Goal: Task Accomplishment & Management: Use online tool/utility

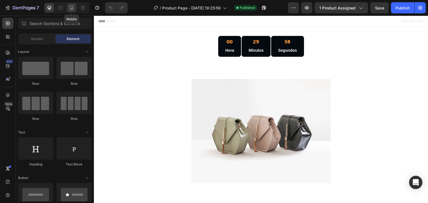
click at [72, 8] on icon at bounding box center [71, 8] width 3 height 4
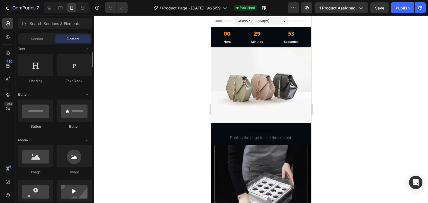
scroll to position [28, 0]
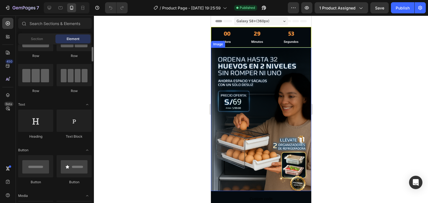
click at [250, 87] on img at bounding box center [260, 120] width 100 height 144
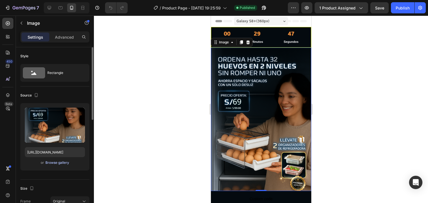
click at [63, 162] on div "Browse gallery" at bounding box center [57, 162] width 24 height 5
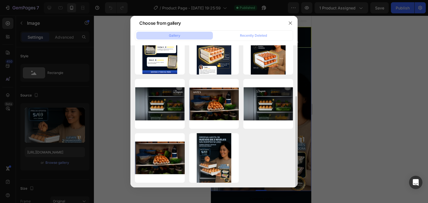
scroll to position [0, 0]
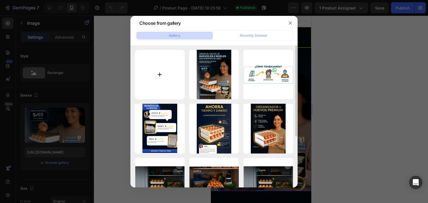
click at [155, 74] on input "file" at bounding box center [160, 75] width 50 height 50
type input "C:\fakepath\1.webp"
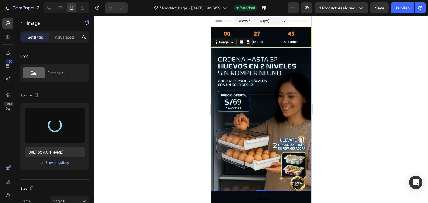
type input "https://cdn.shopify.com/s/files/1/0765/7524/4526/files/gempages_580104905570648…"
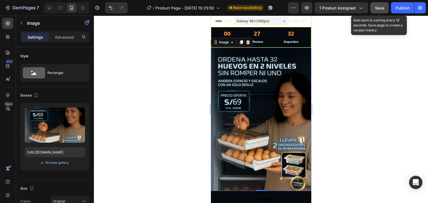
click at [383, 6] on span "Save" at bounding box center [379, 8] width 9 height 5
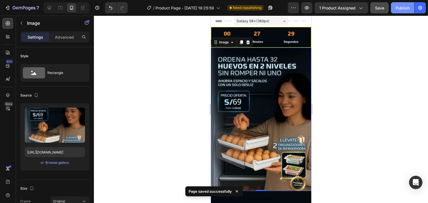
click at [400, 8] on div "Publish" at bounding box center [402, 8] width 14 height 6
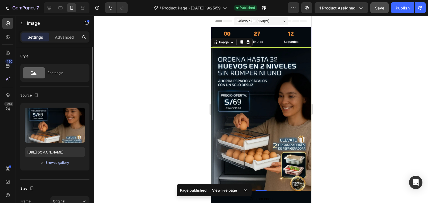
click at [63, 162] on div "Browse gallery" at bounding box center [57, 162] width 24 height 5
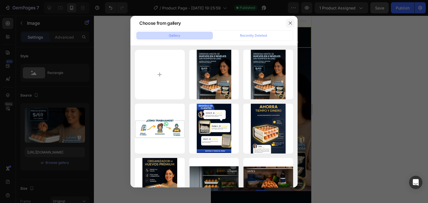
click at [292, 20] on button "button" at bounding box center [290, 23] width 9 height 9
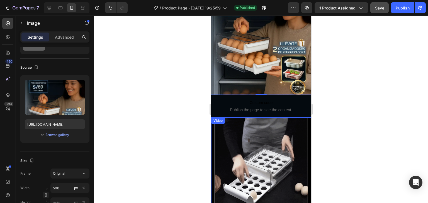
scroll to position [139, 0]
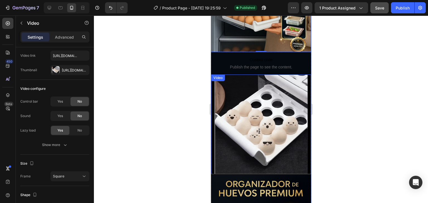
click at [261, 125] on video at bounding box center [261, 125] width 100 height 100
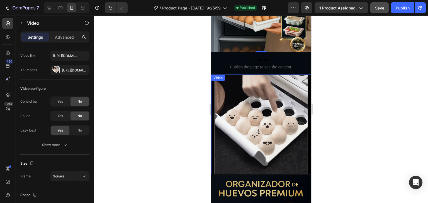
scroll to position [0, 0]
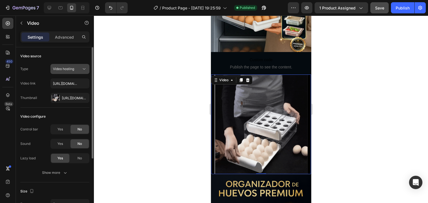
click at [81, 72] on icon at bounding box center [84, 69] width 6 height 6
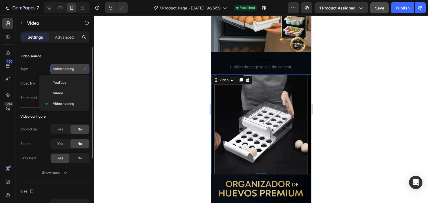
click at [81, 72] on icon at bounding box center [84, 69] width 6 height 6
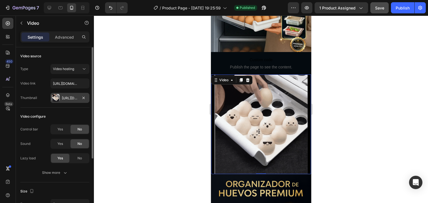
click at [57, 96] on div at bounding box center [56, 98] width 8 height 8
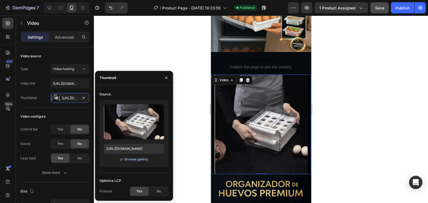
click at [135, 159] on div "Browse gallery" at bounding box center [136, 159] width 24 height 5
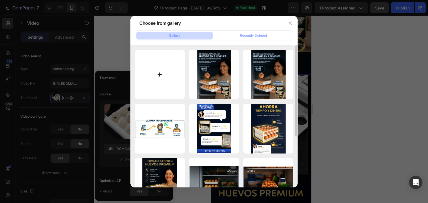
click at [166, 66] on input "file" at bounding box center [160, 75] width 50 height 50
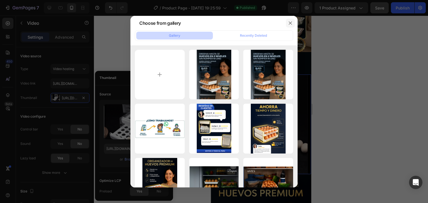
click at [291, 25] on icon "button" at bounding box center [290, 23] width 4 height 4
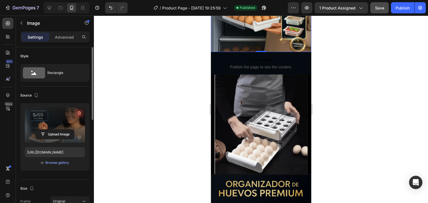
click at [78, 114] on icon "button" at bounding box center [80, 114] width 6 height 6
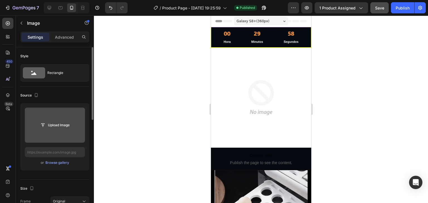
click at [61, 124] on input "file" at bounding box center [55, 125] width 38 height 9
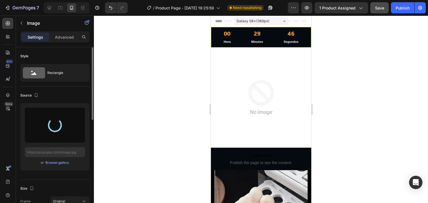
type input "https://cdn.shopify.com/s/files/1/0765/7524/4526/files/gempages_580104905570648…"
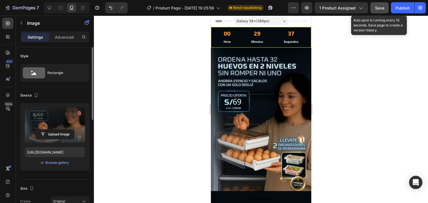
click at [380, 8] on span "Save" at bounding box center [379, 8] width 9 height 5
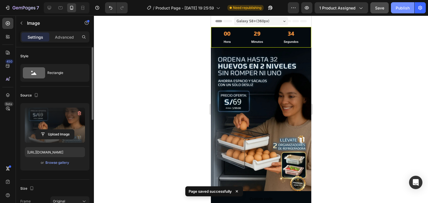
click at [399, 9] on div "Publish" at bounding box center [402, 8] width 14 height 6
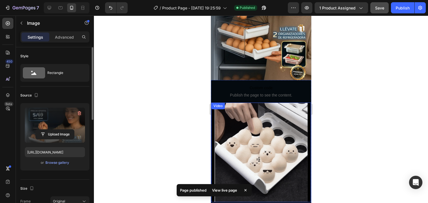
scroll to position [111, 0]
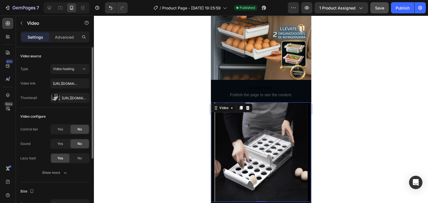
click at [253, 116] on video at bounding box center [261, 152] width 100 height 100
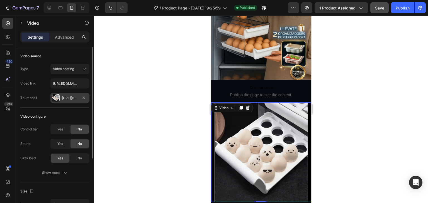
click at [69, 98] on div "Https://media4.Giphy.Com/media/v1.Y2lkPTc5MGI3NjExdWs2YmJiZzAyaHE4MHB1NzVld3dmc…" at bounding box center [70, 98] width 16 height 5
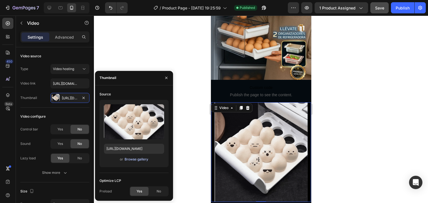
click at [141, 160] on div "Browse gallery" at bounding box center [136, 159] width 24 height 5
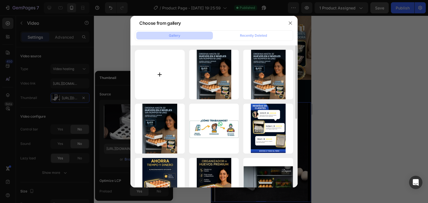
click at [167, 72] on input "file" at bounding box center [160, 75] width 50 height 50
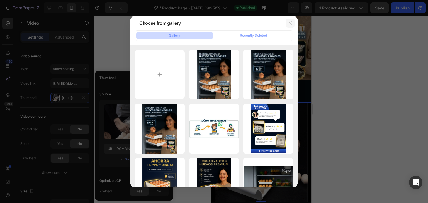
click at [291, 23] on icon "button" at bounding box center [290, 23] width 4 height 4
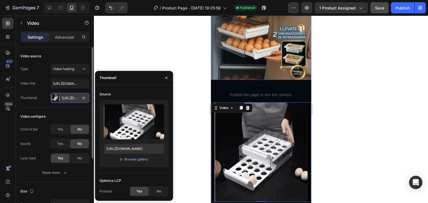
click at [57, 97] on div at bounding box center [56, 98] width 8 height 8
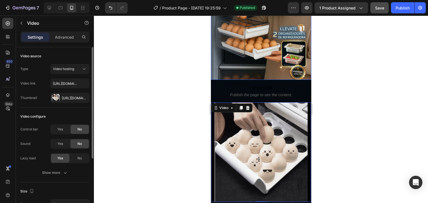
click at [28, 81] on div "Video link" at bounding box center [27, 83] width 15 height 5
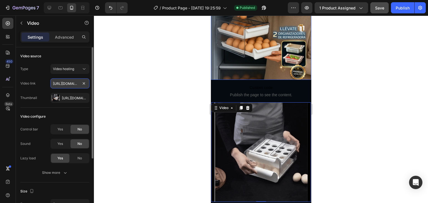
click at [62, 80] on input "https://media4.giphy.com/media/v1.Y2lkPTc5MGI3NjExdWs2YmJiZzAyaHE4MHB1NzVld3dmc…" at bounding box center [69, 84] width 39 height 10
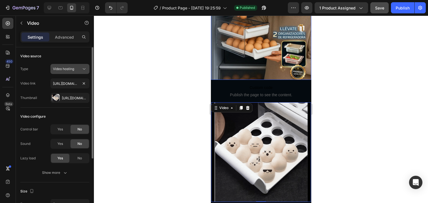
click at [81, 67] on icon at bounding box center [84, 69] width 6 height 6
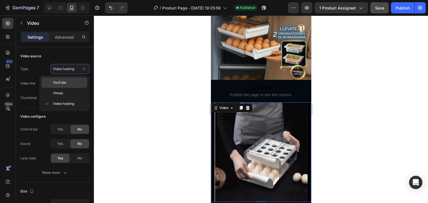
click at [65, 82] on span "YouTube" at bounding box center [59, 82] width 13 height 5
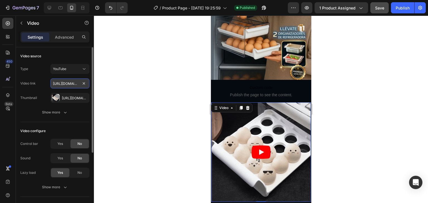
click at [71, 84] on input "https://www.youtube.com/watch?v=drIt4RH_kyQ" at bounding box center [69, 84] width 39 height 10
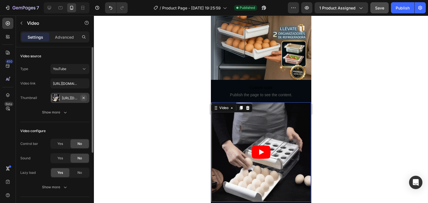
click at [84, 98] on icon "button" at bounding box center [83, 98] width 4 height 4
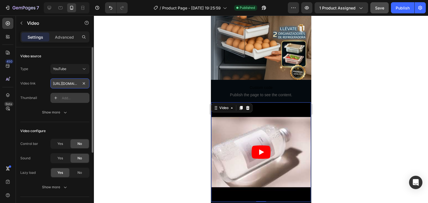
click at [64, 84] on input "https://www.youtube.com/watch?v=drIt4RH_kyQ" at bounding box center [69, 84] width 39 height 10
click at [65, 83] on input "https://www.youtube.com/watch?v=drIt4RH_kyQ" at bounding box center [69, 84] width 39 height 10
paste input "youtube.com/shorts/4QVPIjGkWC0"
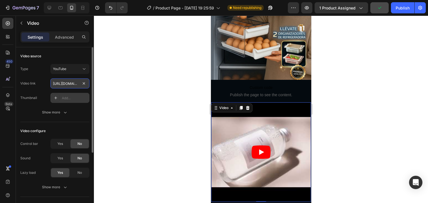
scroll to position [0, 42]
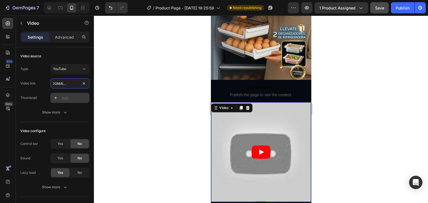
type input "https://youtube.com/shorts/4QVPIjGkWC0"
click at [259, 150] on icon "Play" at bounding box center [261, 153] width 5 height 6
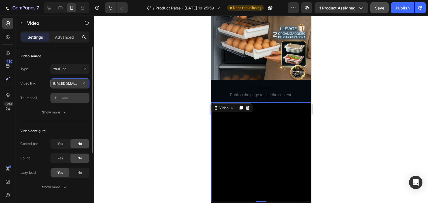
click at [64, 82] on input "https://youtube.com/shorts/4QVPIjGkWC0" at bounding box center [69, 84] width 39 height 10
click at [167, 132] on div at bounding box center [261, 110] width 334 height 188
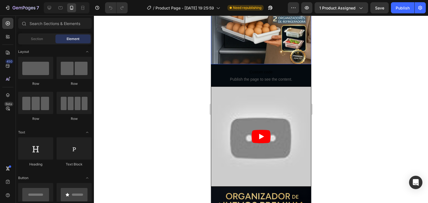
scroll to position [139, 0]
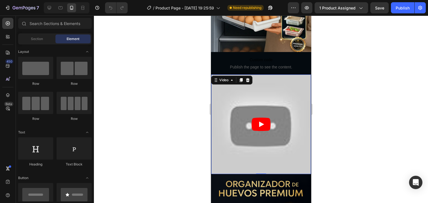
click at [239, 94] on article at bounding box center [261, 125] width 100 height 100
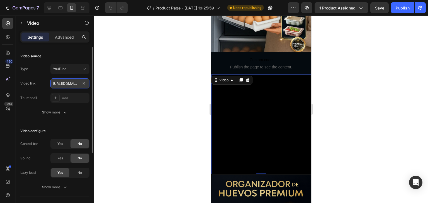
click at [68, 85] on input "https://youtube.com/shorts/4QVPIjGkWC0" at bounding box center [69, 84] width 39 height 10
paste input "RjgjspAdP6k?feature=share"
type input "[URL][DOMAIN_NAME]"
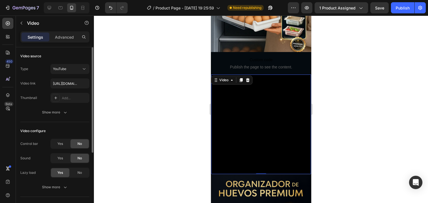
click at [86, 123] on div "Video configure Control bar Yes No Sound Yes No Lazy load Yes No Show more" at bounding box center [54, 159] width 69 height 75
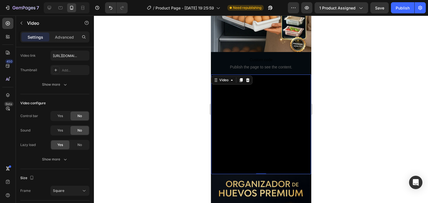
click at [342, 117] on div at bounding box center [261, 110] width 334 height 188
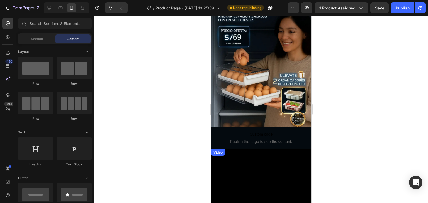
scroll to position [111, 0]
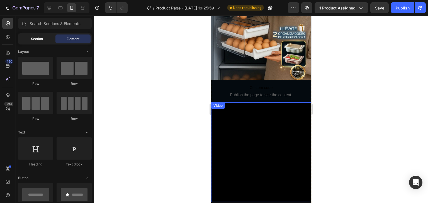
click at [46, 42] on div "Section" at bounding box center [36, 39] width 35 height 9
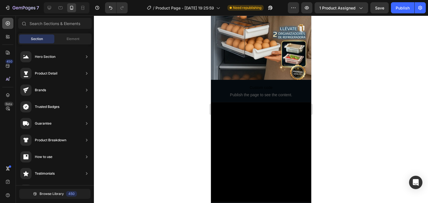
click at [8, 23] on icon at bounding box center [8, 24] width 6 height 6
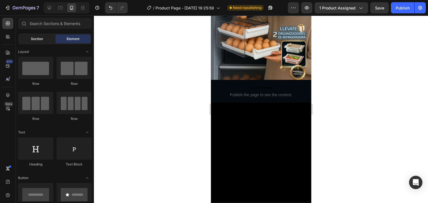
click at [34, 39] on span "Section" at bounding box center [37, 38] width 12 height 5
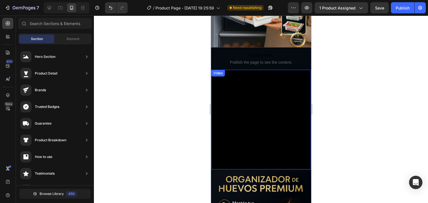
scroll to position [167, 0]
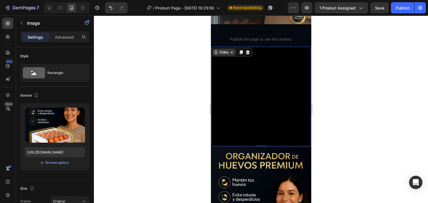
click at [216, 49] on div "Video" at bounding box center [223, 52] width 23 height 7
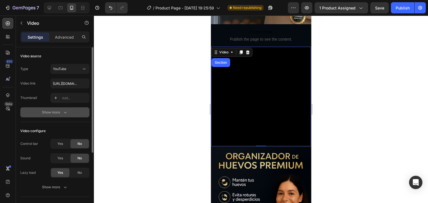
click at [70, 110] on button "Show more" at bounding box center [54, 112] width 69 height 10
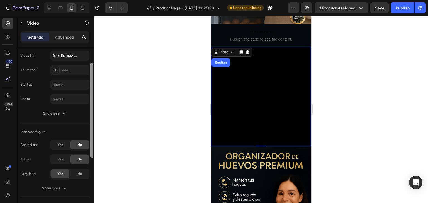
scroll to position [56, 0]
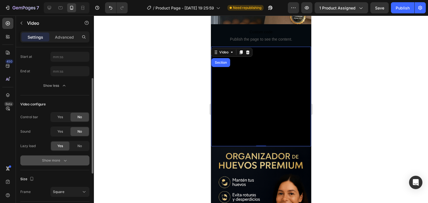
click at [58, 162] on div "Show more" at bounding box center [55, 161] width 26 height 6
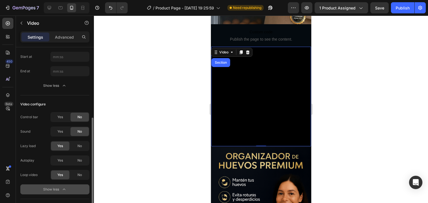
scroll to position [111, 0]
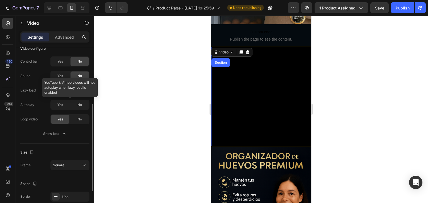
click at [59, 106] on div at bounding box center [69, 105] width 39 height 10
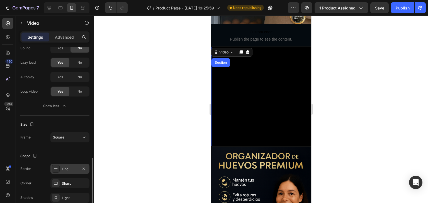
scroll to position [165, 0]
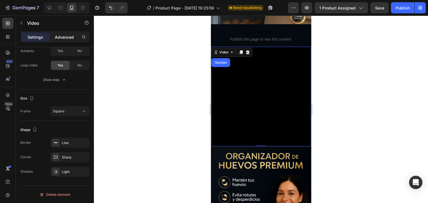
click at [65, 40] on div "Advanced" at bounding box center [64, 37] width 28 height 9
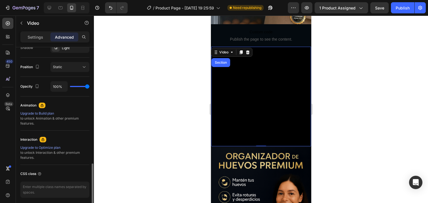
scroll to position [214, 0]
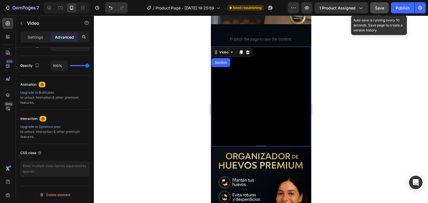
click at [377, 9] on span "Save" at bounding box center [379, 8] width 9 height 5
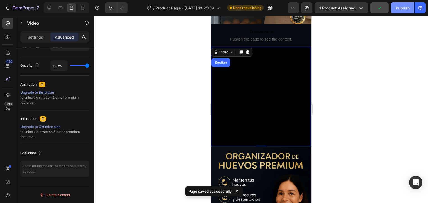
click at [400, 12] on button "Publish" at bounding box center [402, 7] width 23 height 11
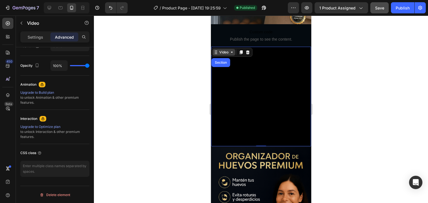
click at [232, 49] on div "Video" at bounding box center [223, 52] width 23 height 7
click at [31, 37] on p "Settings" at bounding box center [36, 37] width 16 height 6
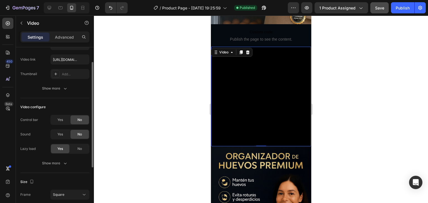
scroll to position [0, 0]
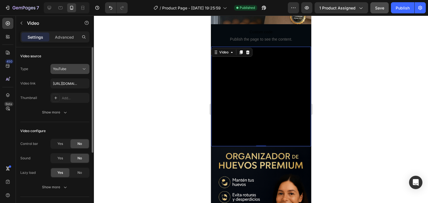
click at [80, 71] on div "YouTube" at bounding box center [67, 69] width 28 height 5
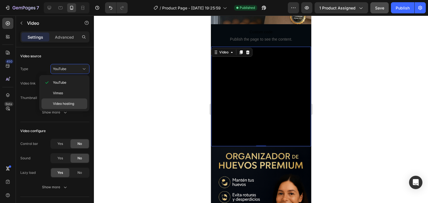
click at [79, 103] on p "Video hosting" at bounding box center [69, 103] width 32 height 5
type input "https://media4.giphy.com/media/v1.Y2lkPTc5MGI3NjExdWs2YmJiZzAyaHE4MHB1NzVld3dmc…"
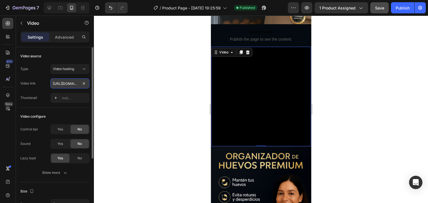
click at [72, 83] on input "https://media4.giphy.com/media/v1.Y2lkPTc5MGI3NjExdWs2YmJiZzAyaHE4MHB1NzVld3dmc…" at bounding box center [69, 84] width 39 height 10
click at [74, 98] on div "Add..." at bounding box center [75, 98] width 26 height 5
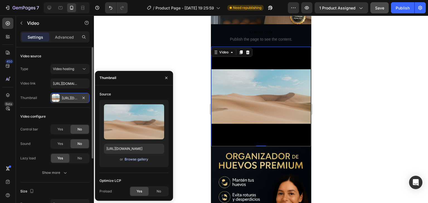
click at [136, 160] on div "Browse gallery" at bounding box center [136, 159] width 24 height 5
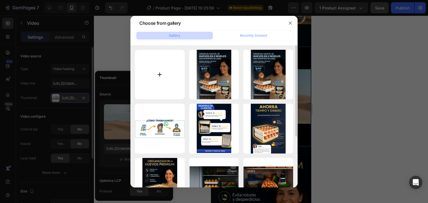
click at [153, 80] on input "file" at bounding box center [160, 75] width 50 height 50
type input "C:\fakepath\gif (1) (1).gif"
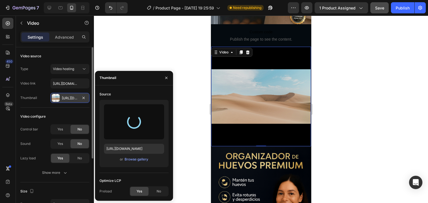
type input "https://cdn.shopify.com/s/files/1/0765/7524/4526/files/gempages_580104905570648…"
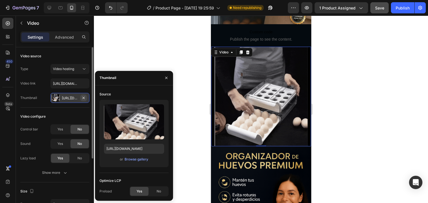
click at [84, 97] on icon "button" at bounding box center [83, 98] width 2 height 2
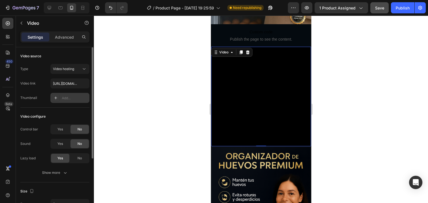
click at [70, 99] on div "Add..." at bounding box center [75, 98] width 26 height 5
type input "https://ucarecdn.com/06075225-af9e-460c-8e3c-6be63c0b773a/-/format/auto/"
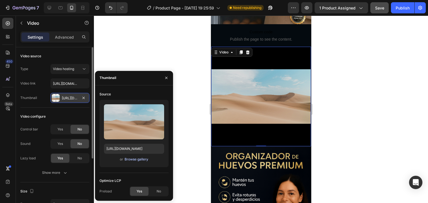
click at [136, 160] on div "Browse gallery" at bounding box center [136, 159] width 24 height 5
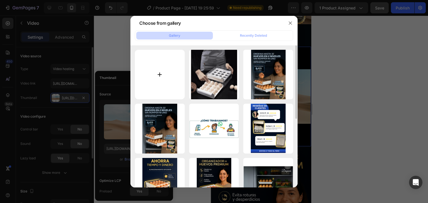
click at [168, 72] on input "file" at bounding box center [160, 75] width 50 height 50
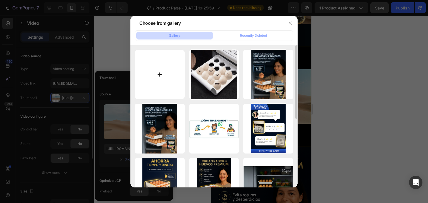
type input "C:\fakepath\Pi7_GIF_CMP.gif"
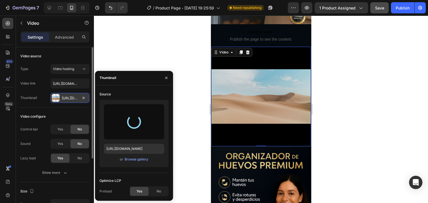
type input "https://cdn.shopify.com/s/files/1/0765/7524/4526/files/gempages_580104905570648…"
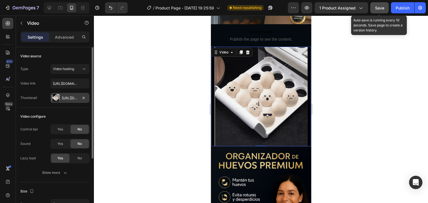
click at [379, 7] on span "Save" at bounding box center [379, 8] width 9 height 5
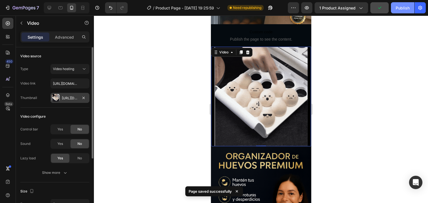
click at [404, 8] on div "Publish" at bounding box center [402, 8] width 14 height 6
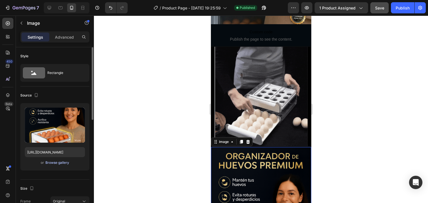
click at [62, 163] on div "Browse gallery" at bounding box center [57, 162] width 24 height 5
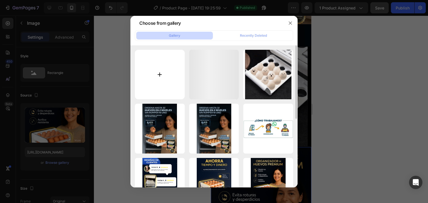
click at [167, 75] on input "file" at bounding box center [160, 75] width 50 height 50
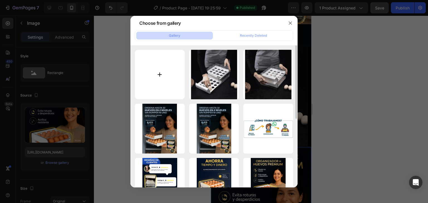
type input "C:\fakepath\2.webp"
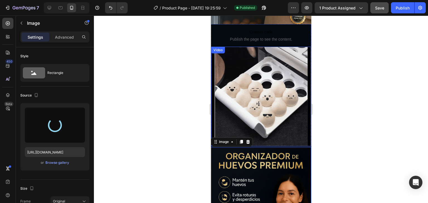
type input "https://cdn.shopify.com/s/files/1/0765/7524/4526/files/gempages_580104905570648…"
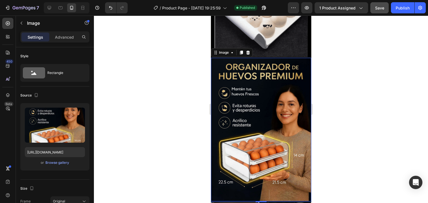
scroll to position [251, 0]
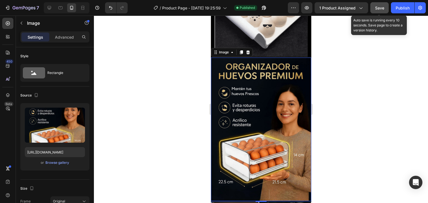
click at [383, 8] on span "Save" at bounding box center [379, 8] width 9 height 5
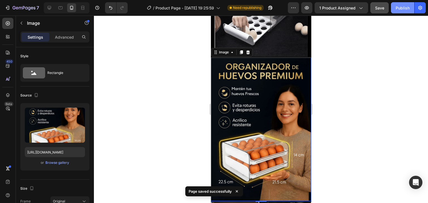
click at [405, 10] on div "Publish" at bounding box center [402, 8] width 14 height 6
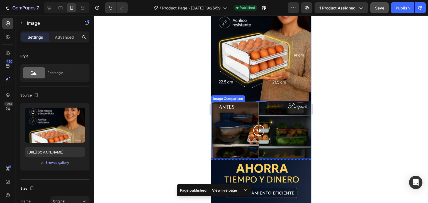
scroll to position [362, 0]
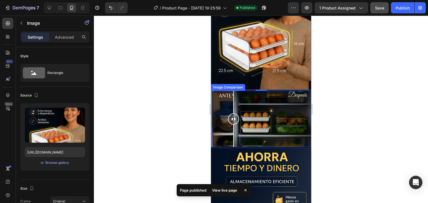
click at [233, 106] on div at bounding box center [260, 119] width 100 height 57
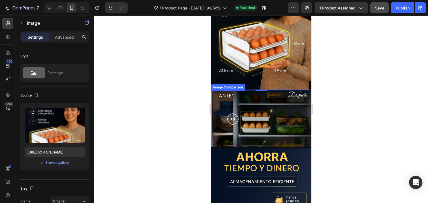
drag, startPoint x: 232, startPoint y: 106, endPoint x: 274, endPoint y: 107, distance: 41.8
click at [238, 114] on div at bounding box center [232, 119] width 11 height 11
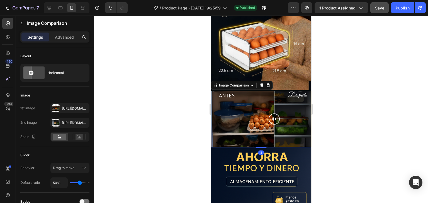
click at [249, 101] on div at bounding box center [260, 119] width 100 height 57
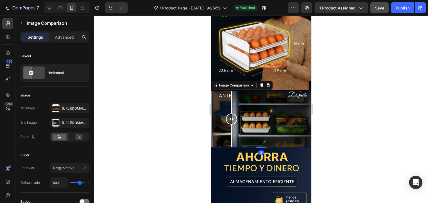
click at [231, 91] on div at bounding box center [260, 119] width 100 height 57
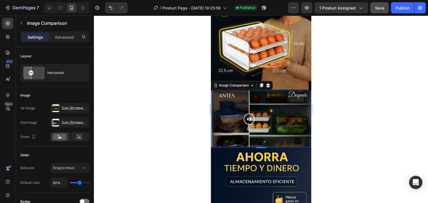
drag, startPoint x: 231, startPoint y: 91, endPoint x: 275, endPoint y: 94, distance: 44.1
click at [249, 94] on div at bounding box center [248, 102] width 1 height 23
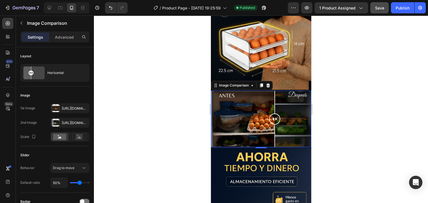
click at [241, 91] on div at bounding box center [260, 119] width 100 height 57
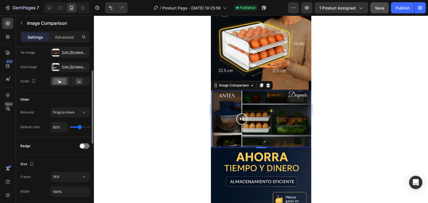
scroll to position [28, 0]
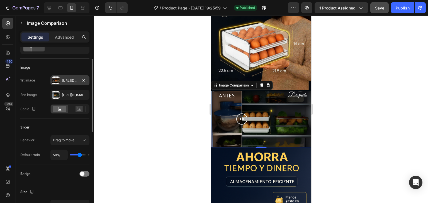
click at [57, 79] on div at bounding box center [56, 81] width 8 height 8
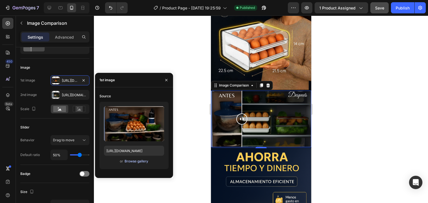
click at [134, 163] on div "Browse gallery" at bounding box center [136, 161] width 24 height 5
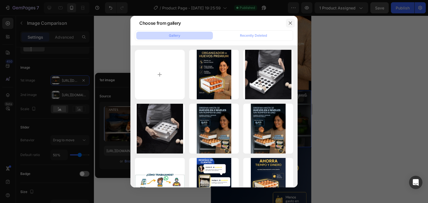
click at [293, 20] on button "button" at bounding box center [290, 23] width 9 height 9
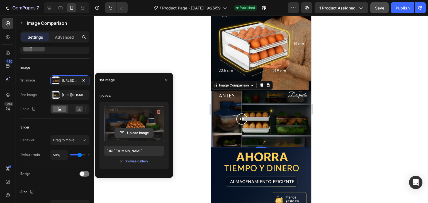
click at [133, 129] on input "file" at bounding box center [134, 132] width 38 height 9
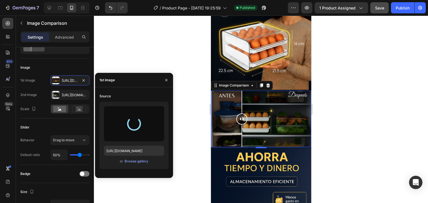
type input "https://cdn.shopify.com/s/files/1/0765/7524/4526/files/gempages_580104905570648…"
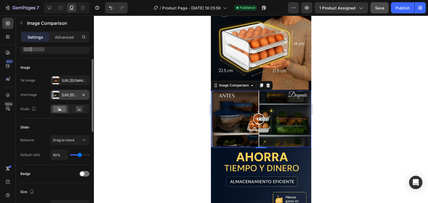
click at [64, 94] on div "Https://cdn.Shopify.Com/s/files/1/0765/7524/4526/files/gempages_580104905570648…" at bounding box center [70, 95] width 16 height 5
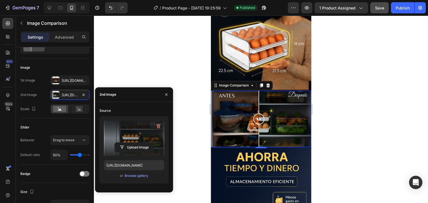
click at [126, 133] on label at bounding box center [134, 138] width 60 height 35
click at [0, 0] on input "file" at bounding box center [0, 0] width 0 height 0
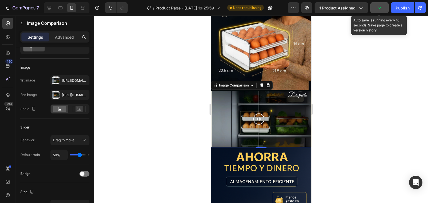
click at [378, 6] on icon "button" at bounding box center [379, 8] width 6 height 6
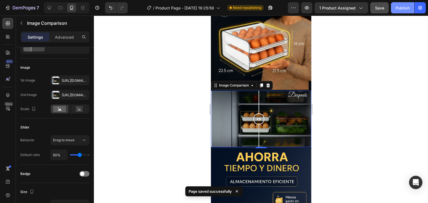
click at [405, 8] on div "Publish" at bounding box center [402, 8] width 14 height 6
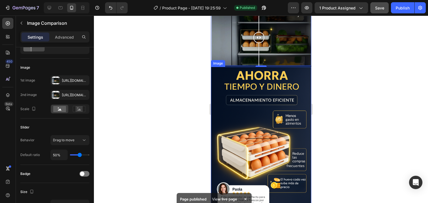
scroll to position [445, 0]
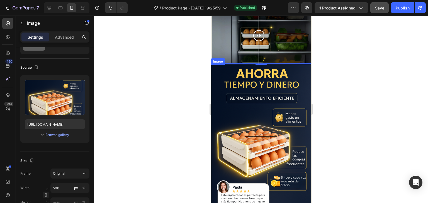
click at [243, 87] on img at bounding box center [260, 137] width 100 height 144
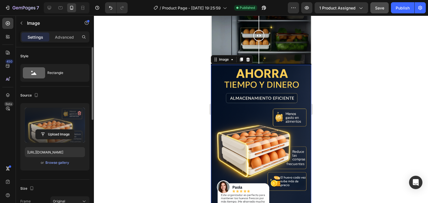
click at [55, 127] on label at bounding box center [55, 125] width 60 height 35
click at [55, 130] on input "file" at bounding box center [55, 134] width 38 height 9
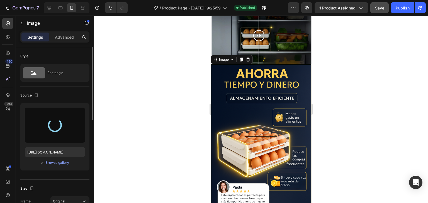
type input "https://cdn.shopify.com/s/files/1/0765/7524/4526/files/gempages_580104905570648…"
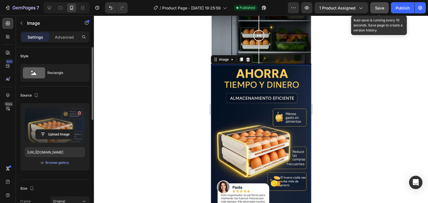
click at [376, 6] on span "Save" at bounding box center [379, 8] width 9 height 5
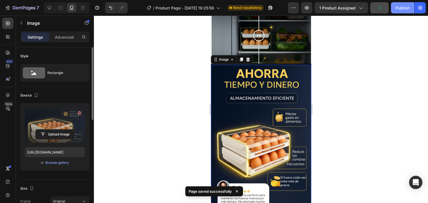
click at [403, 9] on div "Publish" at bounding box center [402, 8] width 14 height 6
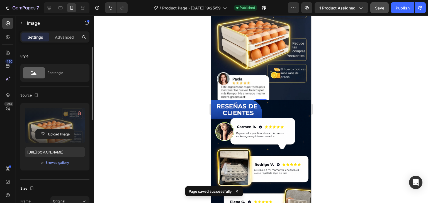
scroll to position [613, 0]
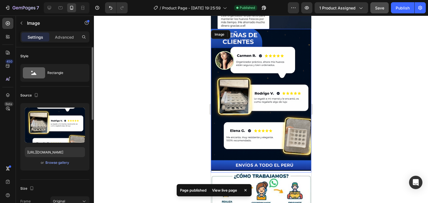
click at [265, 79] on img at bounding box center [260, 101] width 100 height 144
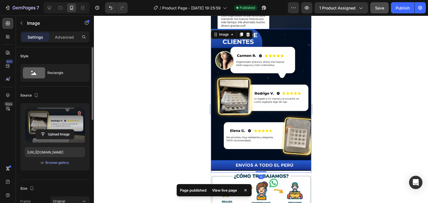
click at [61, 125] on label at bounding box center [55, 125] width 60 height 35
click at [61, 130] on input "file" at bounding box center [55, 134] width 38 height 9
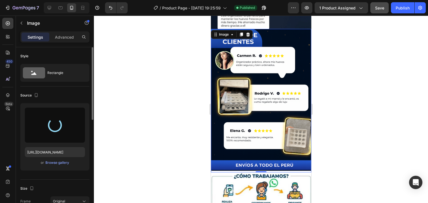
type input "https://cdn.shopify.com/s/files/1/0765/7524/4526/files/gempages_580104905570648…"
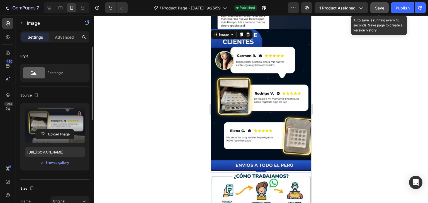
click at [378, 7] on span "Save" at bounding box center [379, 8] width 9 height 5
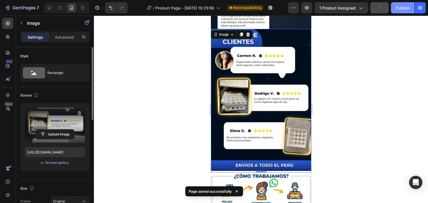
click at [401, 9] on div "Publish" at bounding box center [402, 8] width 14 height 6
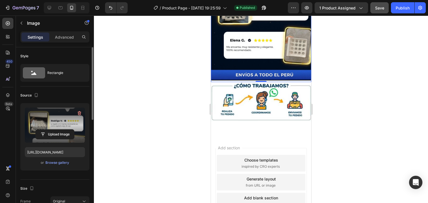
scroll to position [558, 0]
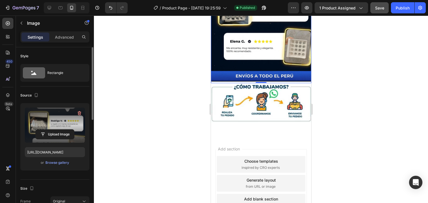
click at [260, 47] on img at bounding box center [260, 11] width 100 height 144
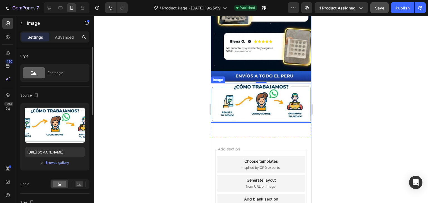
click at [244, 99] on img at bounding box center [260, 103] width 100 height 40
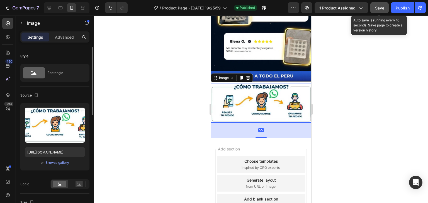
click at [379, 8] on span "Save" at bounding box center [379, 8] width 9 height 5
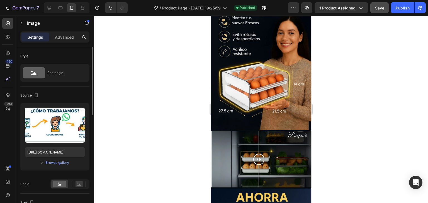
scroll to position [334, 0]
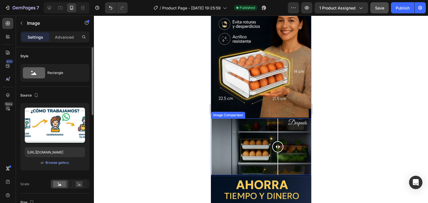
click at [277, 128] on div at bounding box center [260, 147] width 100 height 57
drag, startPoint x: 277, startPoint y: 128, endPoint x: 259, endPoint y: 128, distance: 17.5
click at [272, 128] on div at bounding box center [277, 147] width 11 height 57
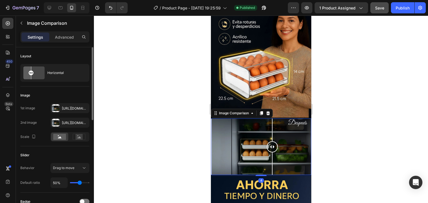
click at [288, 121] on div at bounding box center [260, 147] width 100 height 57
click at [263, 123] on div at bounding box center [260, 147] width 100 height 57
click at [63, 109] on div "Https://cdn.Shopify.Com/s/files/1/0765/7524/4526/files/gempages_580104905570648…" at bounding box center [70, 108] width 16 height 5
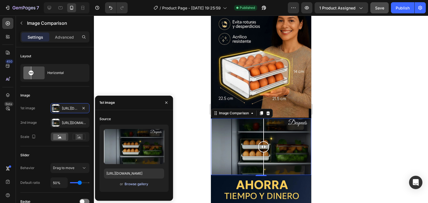
click at [143, 185] on div "Browse gallery" at bounding box center [136, 184] width 24 height 5
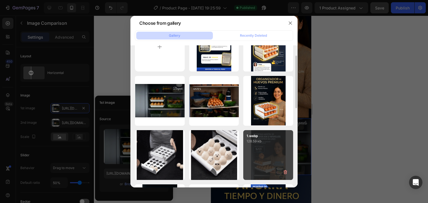
scroll to position [56, 0]
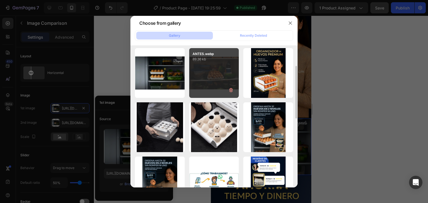
click at [214, 78] on div "ANTES.webp 89.36 kb" at bounding box center [214, 73] width 50 height 50
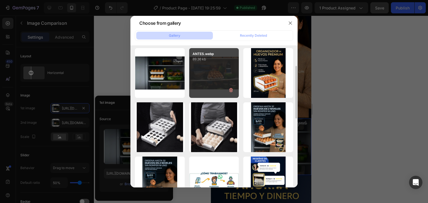
type input "https://cdn.shopify.com/s/files/1/0765/7524/4526/files/gempages_580104905570648…"
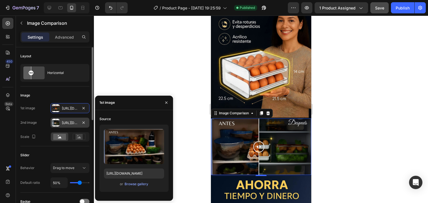
click at [72, 123] on div "Https://cdn.Shopify.Com/s/files/1/0765/7524/4526/files/gempages_580104905570648…" at bounding box center [70, 123] width 16 height 5
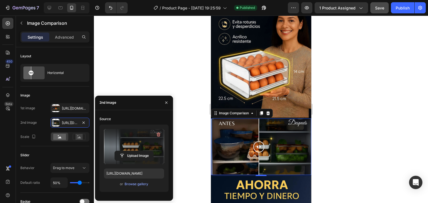
click at [123, 139] on label at bounding box center [134, 146] width 60 height 35
click at [0, 0] on input "file" at bounding box center [0, 0] width 0 height 0
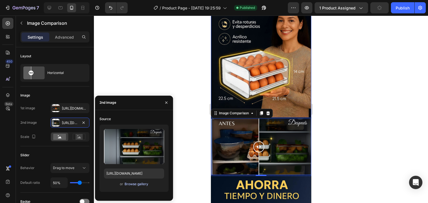
click at [141, 183] on div "Browse gallery" at bounding box center [136, 184] width 24 height 5
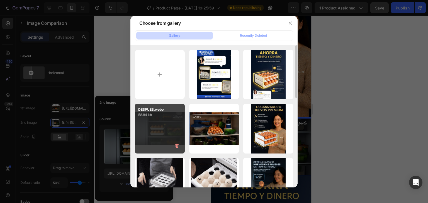
click at [163, 131] on div "DESPUES.webp 58.84 kb" at bounding box center [160, 129] width 50 height 50
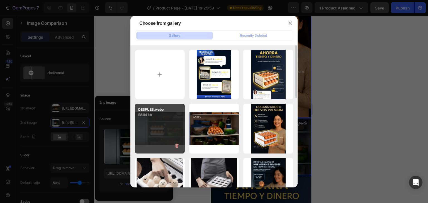
type input "https://cdn.shopify.com/s/files/1/0765/7524/4526/files/gempages_580104905570648…"
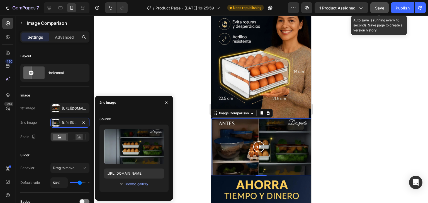
click at [373, 9] on button "Save" at bounding box center [379, 7] width 18 height 11
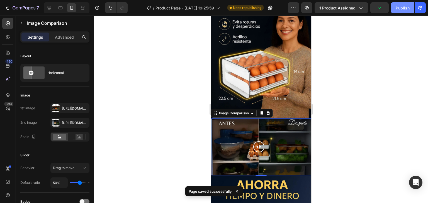
click at [401, 9] on div "Publish" at bounding box center [402, 8] width 14 height 6
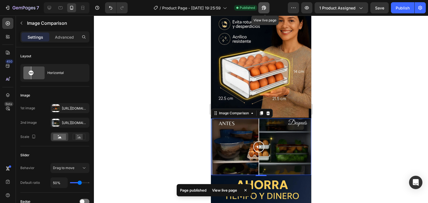
click at [266, 7] on icon "button" at bounding box center [264, 8] width 6 height 6
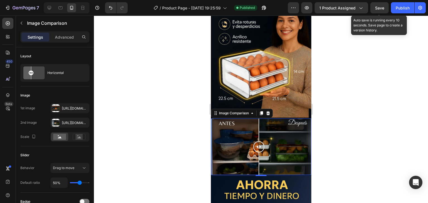
click at [376, 5] on div "Save" at bounding box center [379, 8] width 9 height 6
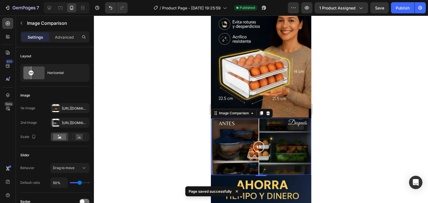
drag, startPoint x: 398, startPoint y: 6, endPoint x: 396, endPoint y: 23, distance: 17.3
click at [396, 0] on div "7 / Product Page - Aug 15, 19:25:59 Published Preview 1 product assigned Save P…" at bounding box center [214, 0] width 428 height 0
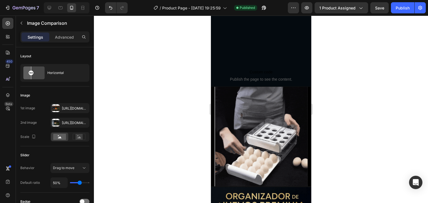
scroll to position [111, 0]
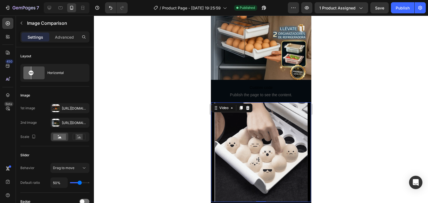
click at [268, 111] on video at bounding box center [261, 152] width 100 height 100
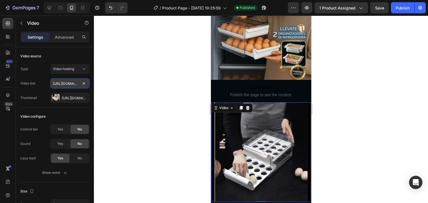
click at [72, 83] on input "https://media4.giphy.com/media/v1.Y2lkPTc5MGI3NjExdWs2YmJiZzAyaHE4MHB1NzVld3dmc…" at bounding box center [69, 84] width 39 height 10
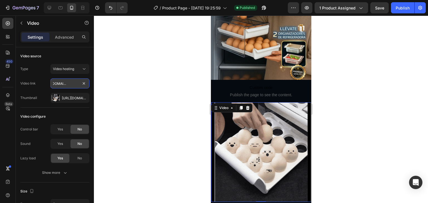
drag, startPoint x: 72, startPoint y: 83, endPoint x: 77, endPoint y: 82, distance: 5.1
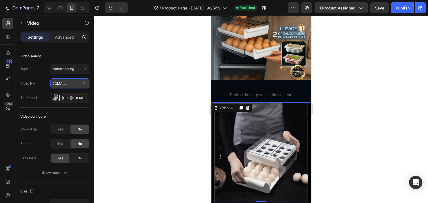
click at [77, 82] on input "https://media4.giphy.com/media/v1.Y2lkPTc5MGI3NjExdWs2YmJiZzAyaHE4MHB1NzVld3dmc…" at bounding box center [69, 84] width 39 height 10
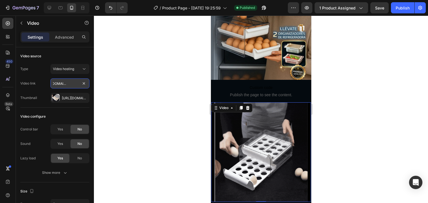
scroll to position [0, 55]
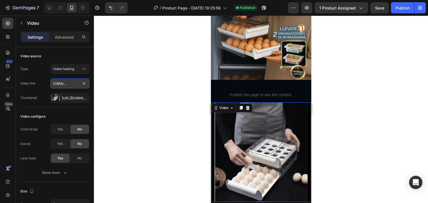
click at [78, 83] on input "https://media4.giphy.com/media/v1.Y2lkPTc5MGI3NjExdWs2YmJiZzAyaHE4MHB1NzVld3dmc…" at bounding box center [69, 84] width 39 height 10
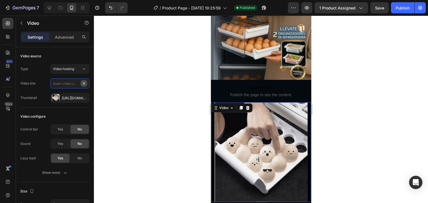
scroll to position [0, 0]
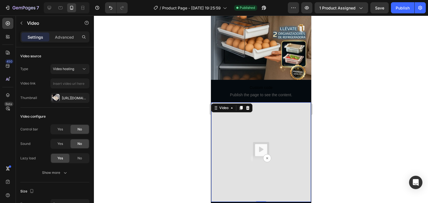
click at [143, 92] on div at bounding box center [261, 110] width 334 height 188
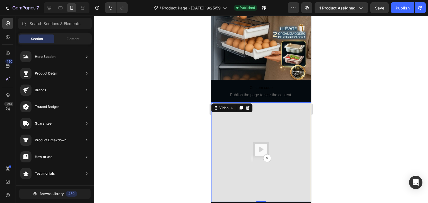
click at [256, 116] on img at bounding box center [261, 152] width 100 height 100
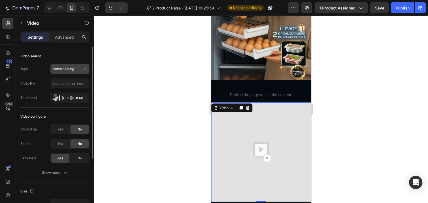
click at [84, 69] on icon at bounding box center [84, 69] width 6 height 6
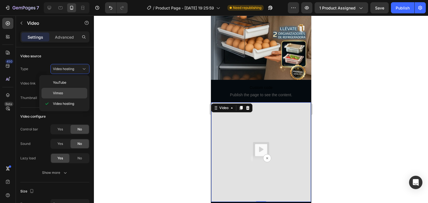
click at [77, 92] on p "Vimeo" at bounding box center [69, 93] width 32 height 5
type input "https://vimeo.com/1095883398"
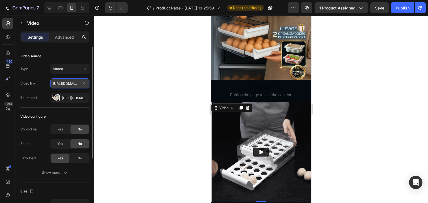
click at [75, 87] on input "https://vimeo.com/1095883398" at bounding box center [69, 84] width 39 height 10
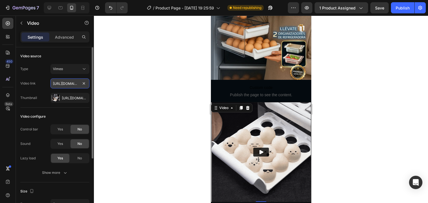
scroll to position [0, 25]
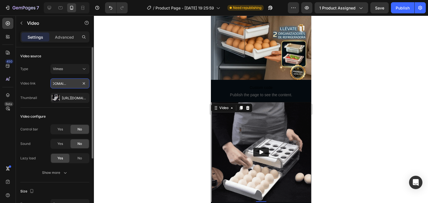
drag, startPoint x: 75, startPoint y: 86, endPoint x: 63, endPoint y: 85, distance: 11.2
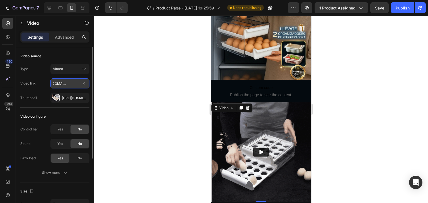
click at [63, 85] on input "https://vimeo.com/1095883398" at bounding box center [69, 84] width 39 height 10
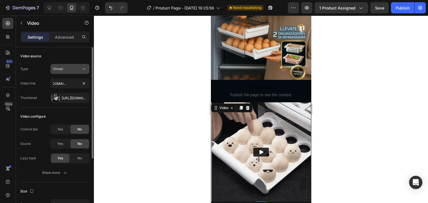
scroll to position [0, 0]
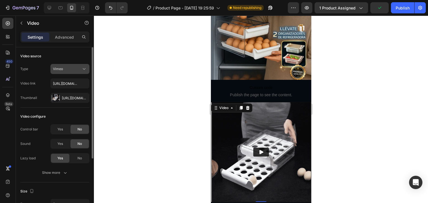
click at [75, 69] on div "Vimeo" at bounding box center [67, 69] width 28 height 5
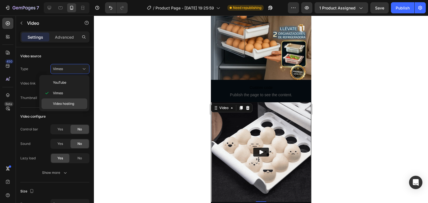
click at [76, 102] on p "Video hosting" at bounding box center [69, 103] width 32 height 5
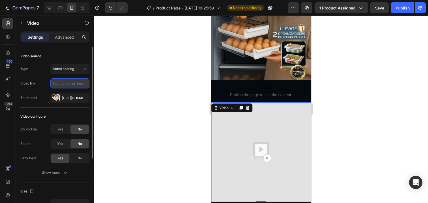
click at [70, 84] on input "text" at bounding box center [69, 84] width 39 height 10
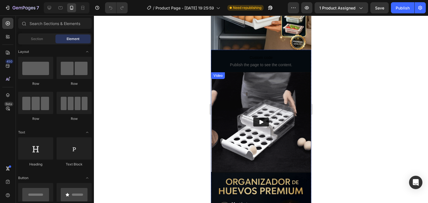
scroll to position [139, 0]
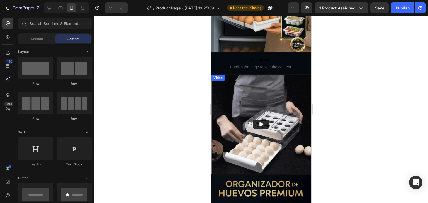
click at [270, 102] on img at bounding box center [261, 125] width 100 height 100
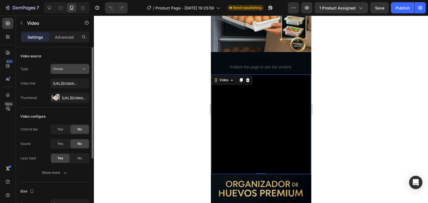
click at [74, 70] on div "Vimeo" at bounding box center [67, 69] width 28 height 5
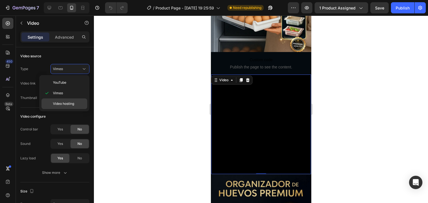
click at [84, 101] on div "Video hosting" at bounding box center [64, 104] width 46 height 11
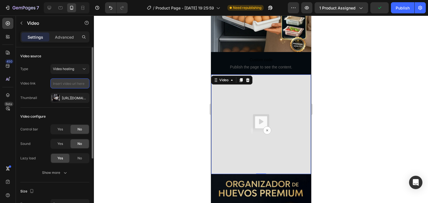
click at [67, 79] on input "text" at bounding box center [69, 84] width 39 height 10
click at [82, 97] on icon "button" at bounding box center [83, 98] width 4 height 4
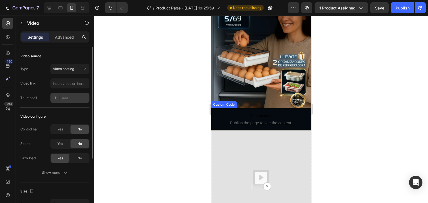
scroll to position [84, 0]
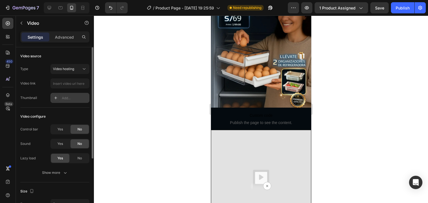
click at [272, 143] on img at bounding box center [261, 180] width 100 height 100
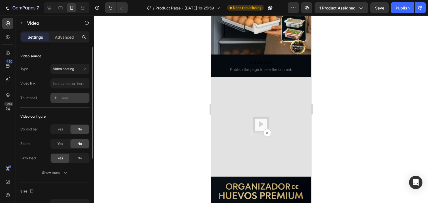
scroll to position [139, 0]
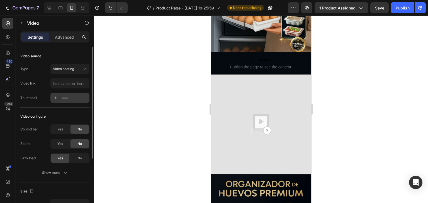
click at [266, 119] on img at bounding box center [261, 125] width 100 height 100
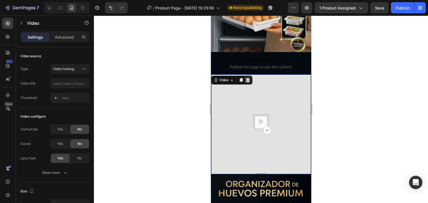
click at [248, 78] on icon at bounding box center [248, 80] width 4 height 4
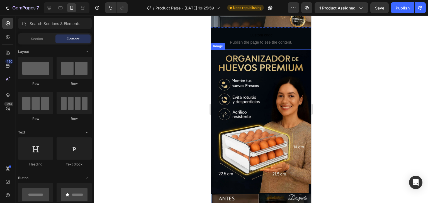
scroll to position [167, 0]
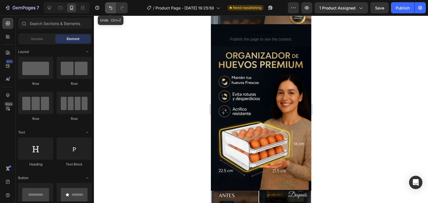
click at [110, 6] on icon "Undo/Redo" at bounding box center [111, 8] width 6 height 6
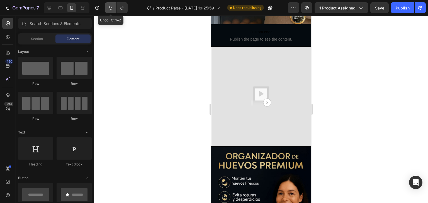
click at [108, 5] on icon "Undo/Redo" at bounding box center [111, 8] width 6 height 6
click at [109, 7] on icon "Undo/Redo" at bounding box center [111, 8] width 6 height 6
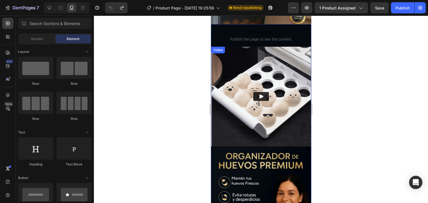
click at [242, 89] on img at bounding box center [261, 97] width 100 height 100
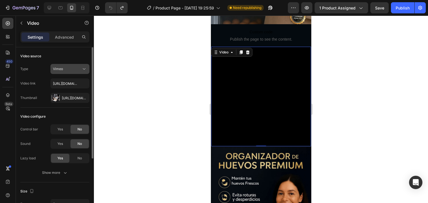
click at [72, 70] on div "Vimeo" at bounding box center [67, 69] width 28 height 5
click at [29, 70] on div "Type Vimeo" at bounding box center [54, 69] width 69 height 10
click at [65, 87] on input "https://vimeo.com/1095883398" at bounding box center [69, 84] width 39 height 10
drag, startPoint x: 357, startPoint y: 97, endPoint x: 94, endPoint y: 74, distance: 264.4
click at [357, 97] on div at bounding box center [261, 110] width 334 height 188
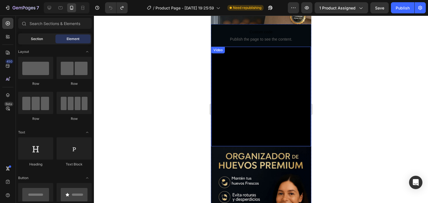
click at [46, 40] on div "Section" at bounding box center [36, 39] width 35 height 9
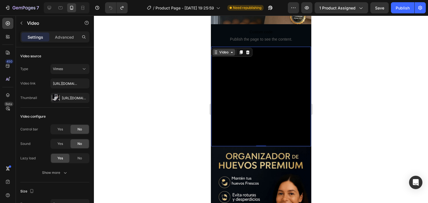
click at [221, 49] on div "Video" at bounding box center [223, 52] width 23 height 7
click at [227, 50] on div "Video" at bounding box center [223, 52] width 11 height 5
click at [64, 99] on div "Https://cdn.Shopify.Com/s/files/1/0765/7524/4526/files/gempages_580104905570648…" at bounding box center [70, 98] width 16 height 5
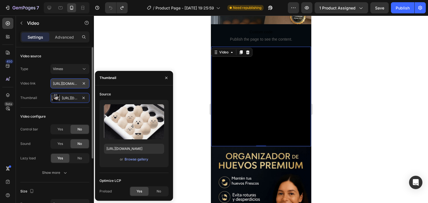
click at [64, 84] on input "https://vimeo.com/1095883398" at bounding box center [69, 84] width 39 height 10
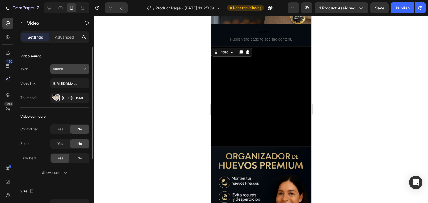
click at [72, 68] on div "Vimeo" at bounding box center [67, 69] width 28 height 5
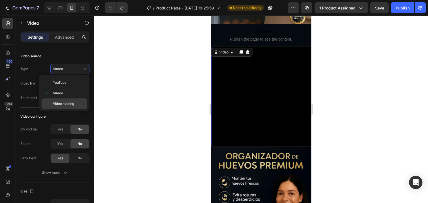
click at [79, 103] on p "Video hosting" at bounding box center [69, 103] width 32 height 5
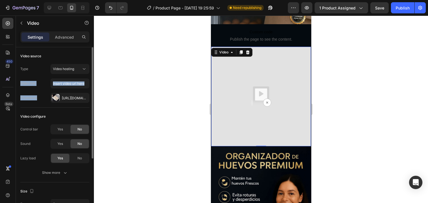
drag, startPoint x: 40, startPoint y: 97, endPoint x: 19, endPoint y: 79, distance: 27.6
click at [19, 79] on div "Video source Type Video hosting Video link Thumbnail Https://cdn.Shopify.Com/s/…" at bounding box center [55, 179] width 78 height 265
click at [67, 112] on div "Video configure" at bounding box center [54, 116] width 69 height 9
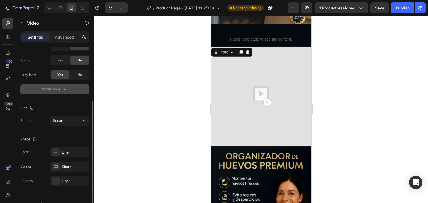
scroll to position [93, 0]
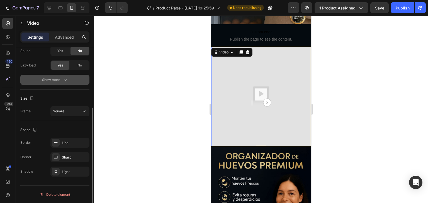
click at [60, 78] on div "Show more" at bounding box center [55, 80] width 26 height 6
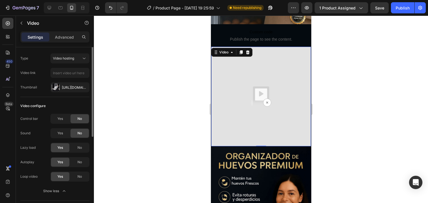
scroll to position [0, 0]
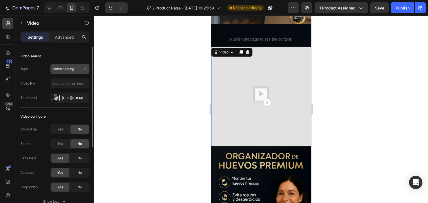
click at [83, 67] on icon at bounding box center [84, 69] width 6 height 6
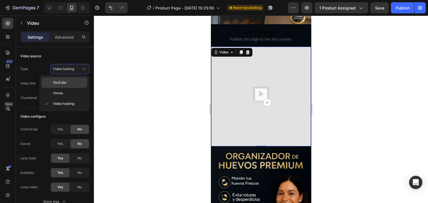
click at [71, 84] on p "YouTube" at bounding box center [69, 82] width 32 height 5
type input "https://youtube.com/shorts/RjgjspAdP6k?feature=share"
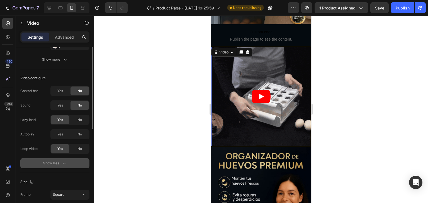
scroll to position [25, 0]
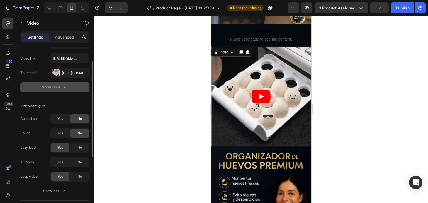
click at [63, 87] on icon "button" at bounding box center [65, 88] width 6 height 6
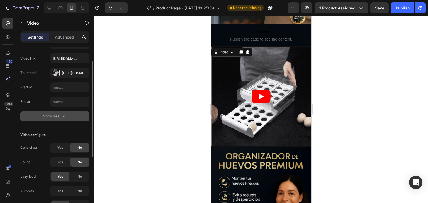
scroll to position [0, 0]
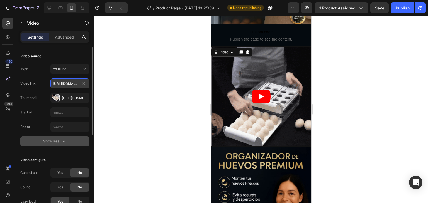
click at [74, 85] on input "https://youtube.com/shorts/RjgjspAdP6k?feature=share" at bounding box center [69, 84] width 39 height 10
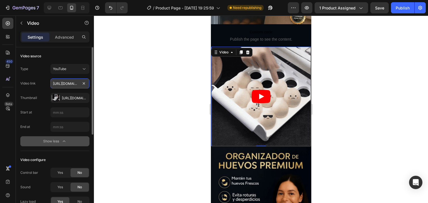
scroll to position [0, 63]
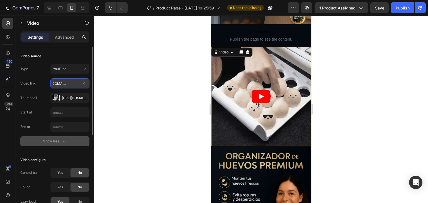
click at [70, 85] on input "https://youtube.com/shorts/RjgjspAdP6k?feature=share" at bounding box center [69, 84] width 39 height 10
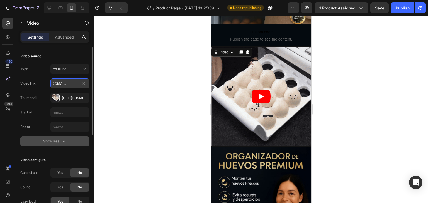
click at [68, 84] on input "https://youtube.com/shorts/RjgjspAdP6k?feature=share" at bounding box center [69, 84] width 39 height 10
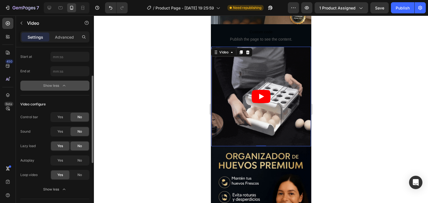
scroll to position [0, 0]
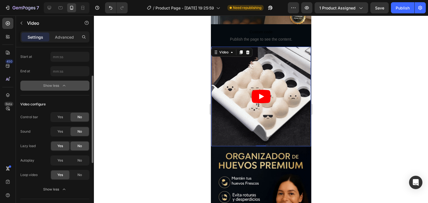
click at [81, 146] on span "No" at bounding box center [79, 146] width 4 height 5
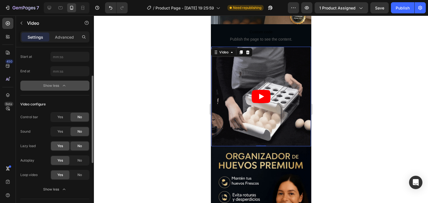
click at [61, 144] on span "Yes" at bounding box center [60, 146] width 6 height 5
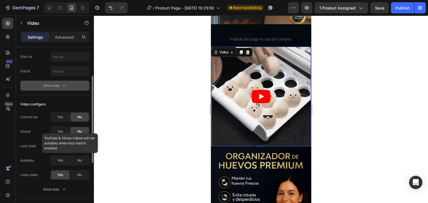
click at [66, 157] on div at bounding box center [69, 161] width 39 height 10
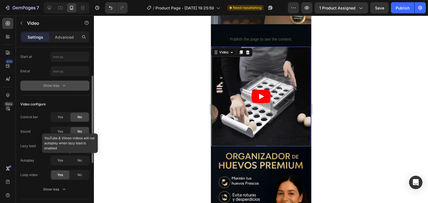
click at [59, 161] on div at bounding box center [69, 161] width 39 height 10
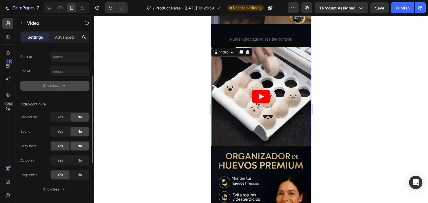
click at [77, 144] on span "No" at bounding box center [79, 146] width 4 height 5
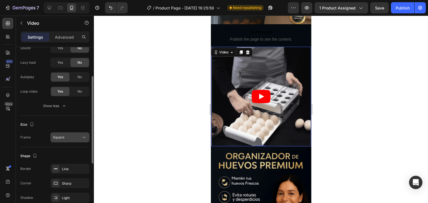
scroll to position [165, 0]
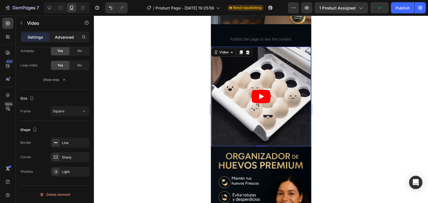
click at [70, 34] on p "Advanced" at bounding box center [64, 37] width 19 height 6
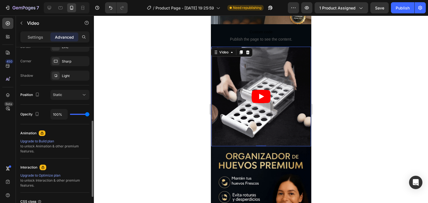
scroll to position [138, 0]
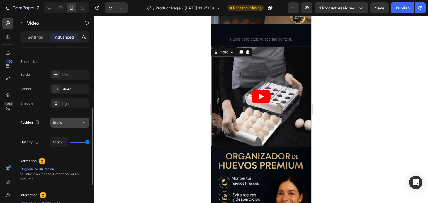
click at [74, 124] on div "Static" at bounding box center [67, 122] width 28 height 5
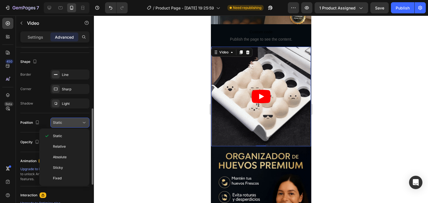
click at [74, 124] on div "Static" at bounding box center [67, 122] width 28 height 5
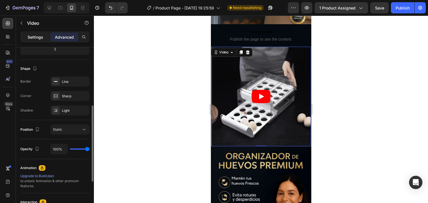
scroll to position [103, 0]
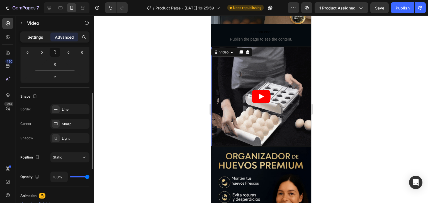
click at [35, 34] on p "Settings" at bounding box center [36, 37] width 16 height 6
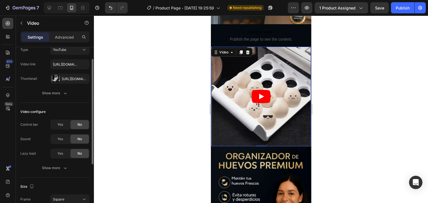
scroll to position [0, 0]
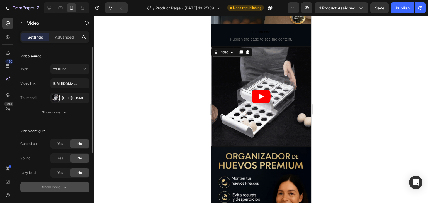
click at [61, 188] on div "Show more" at bounding box center [55, 188] width 26 height 6
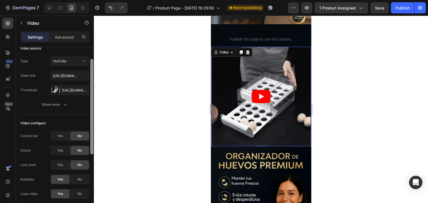
scroll to position [8, 0]
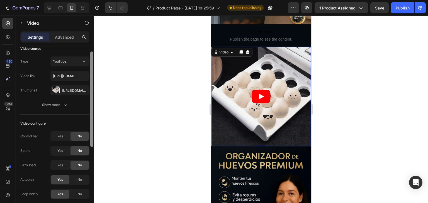
drag, startPoint x: 91, startPoint y: 65, endPoint x: 90, endPoint y: 70, distance: 4.8
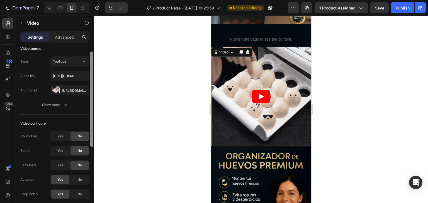
click at [90, 70] on div at bounding box center [91, 99] width 3 height 95
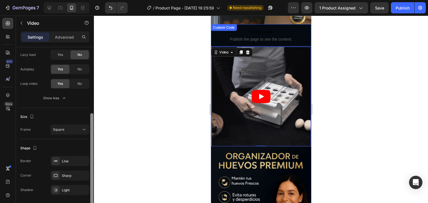
scroll to position [136, 0]
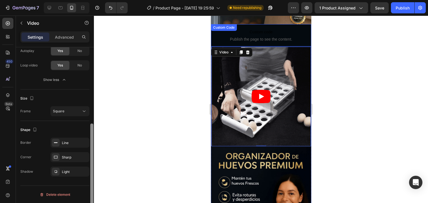
drag, startPoint x: 92, startPoint y: 83, endPoint x: 95, endPoint y: 177, distance: 94.7
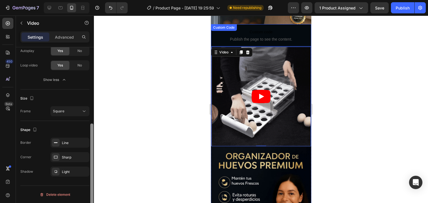
click at [95, 0] on div "7 / Product Page - Aug 15, 19:25:59 Need republishing Preview 1 product assigne…" at bounding box center [214, 0] width 428 height 0
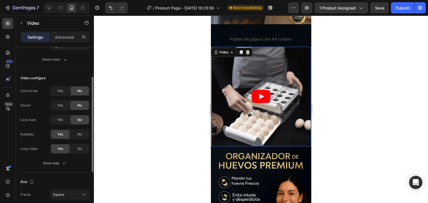
scroll to position [0, 0]
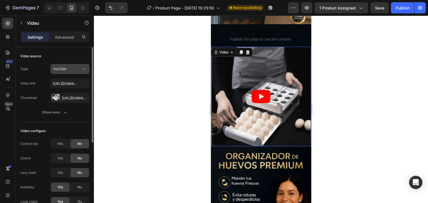
click at [84, 69] on icon at bounding box center [84, 69] width 6 height 6
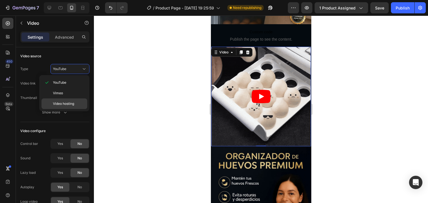
click at [73, 103] on span "Video hosting" at bounding box center [63, 103] width 21 height 5
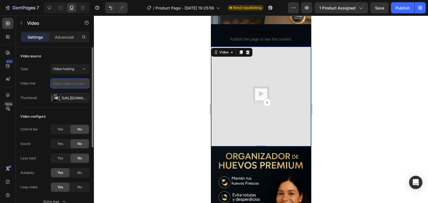
click at [76, 84] on input "text" at bounding box center [69, 84] width 39 height 10
paste input "https://cdn.shopify.com/videos/c/o/v/d46c51b45f074ee1a86f4e9166d32227.mp4"
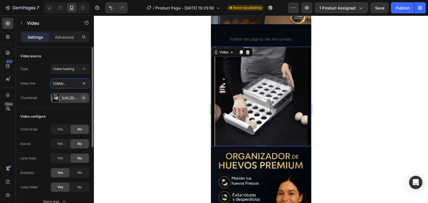
type input "https://cdn.shopify.com/videos/c/o/v/d46c51b45f074ee1a86f4e9166d32227.mp4"
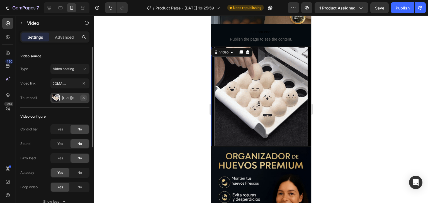
scroll to position [0, 0]
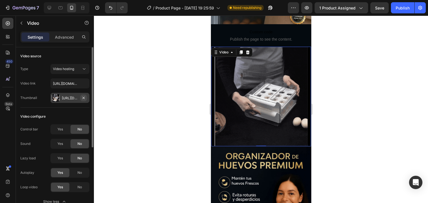
click at [84, 95] on button "button" at bounding box center [83, 98] width 7 height 7
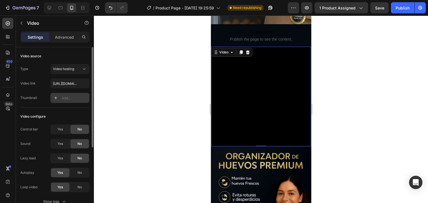
click at [120, 94] on div at bounding box center [261, 110] width 334 height 188
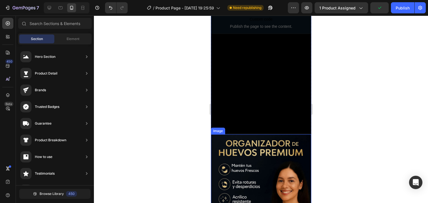
scroll to position [167, 0]
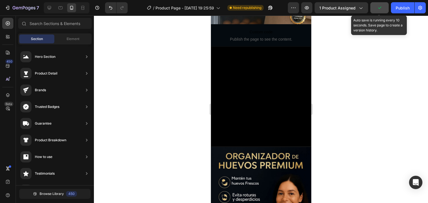
click at [384, 8] on button "button" at bounding box center [379, 7] width 18 height 11
click at [379, 10] on div "Save" at bounding box center [379, 8] width 9 height 6
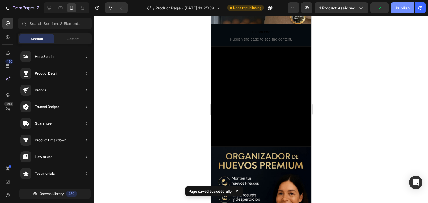
click at [403, 12] on button "Publish" at bounding box center [402, 7] width 23 height 11
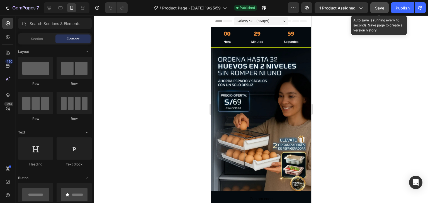
click at [383, 9] on span "Save" at bounding box center [379, 8] width 9 height 5
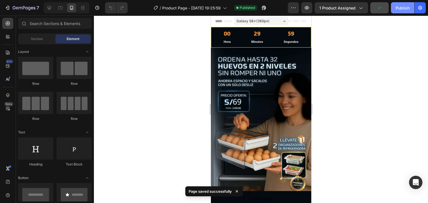
click at [401, 7] on div "Publish" at bounding box center [402, 8] width 14 height 6
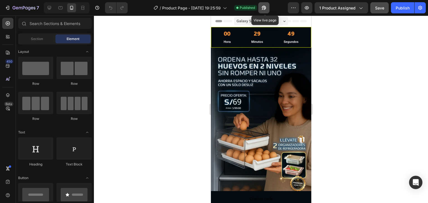
click at [268, 7] on button "button" at bounding box center [263, 7] width 11 height 11
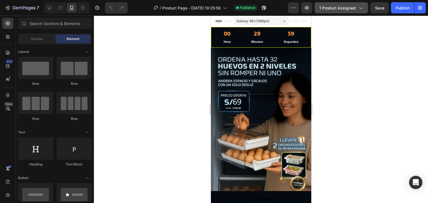
click at [345, 9] on span "1 product assigned" at bounding box center [337, 8] width 36 height 6
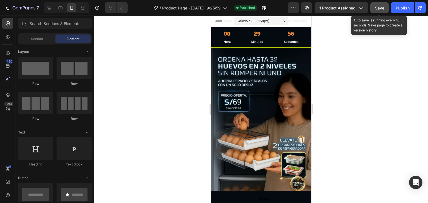
click at [376, 8] on span "Save" at bounding box center [379, 8] width 9 height 5
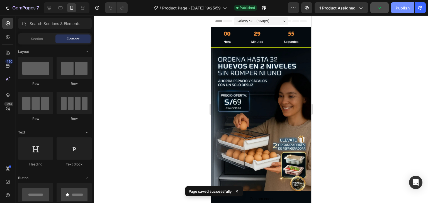
click at [401, 7] on div "Publish" at bounding box center [402, 8] width 14 height 6
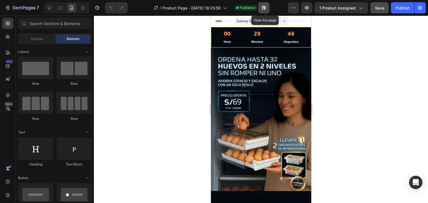
click at [263, 4] on button "button" at bounding box center [263, 7] width 11 height 11
